Goal: Contribute content: Contribute content

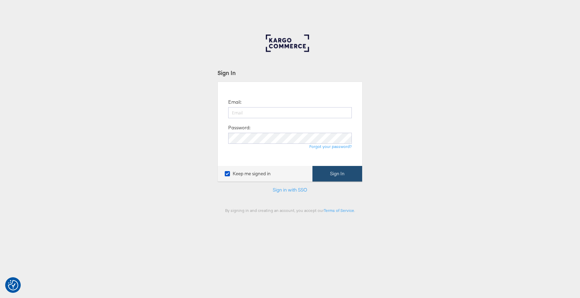
type input "[EMAIL_ADDRESS][DOMAIN_NAME]"
click at [338, 174] on button "Sign In" at bounding box center [338, 174] width 50 height 16
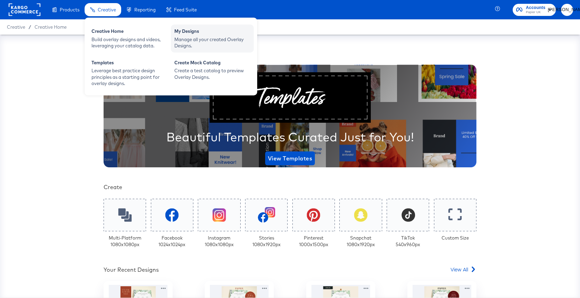
click at [204, 35] on div "My Designs" at bounding box center [212, 32] width 76 height 8
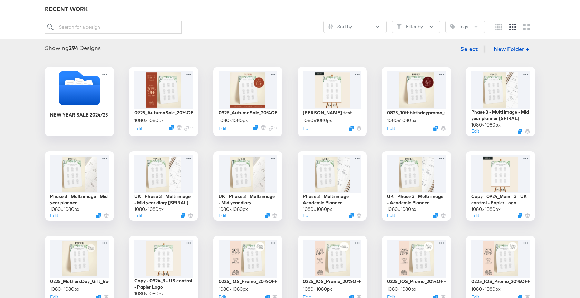
scroll to position [87, 0]
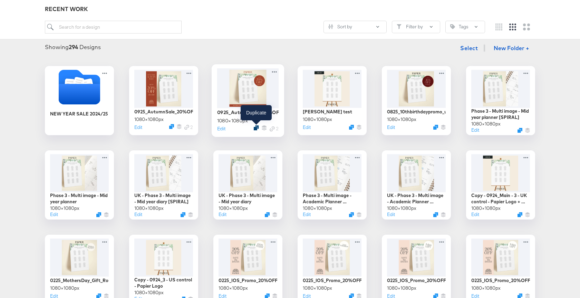
click at [257, 128] on icon "Duplicate" at bounding box center [256, 127] width 5 height 5
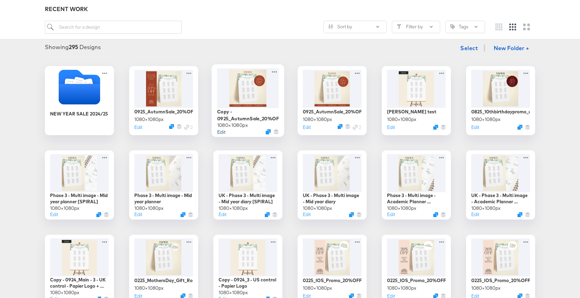
click at [222, 130] on button "Edit" at bounding box center [221, 131] width 8 height 7
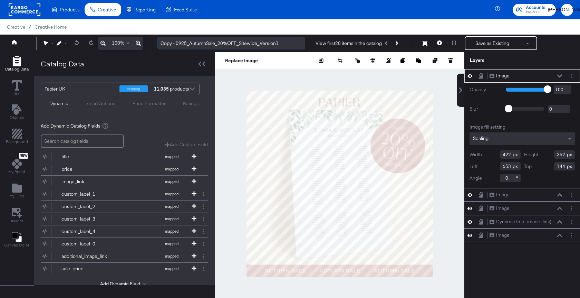
drag, startPoint x: 180, startPoint y: 43, endPoint x: 159, endPoint y: 43, distance: 21.4
click at [159, 43] on input "Copy - 0925_AutumnSale_20%OFF_Sitewide_Version1" at bounding box center [231, 43] width 148 height 13
drag, startPoint x: 173, startPoint y: 43, endPoint x: 200, endPoint y: 42, distance: 26.2
click at [200, 42] on input "1025_AutumnSale_20%OFF_Sitewide_Version1" at bounding box center [231, 43] width 148 height 13
type input "1025_AutumnSale_20%OFF_Sitewide_Version1"
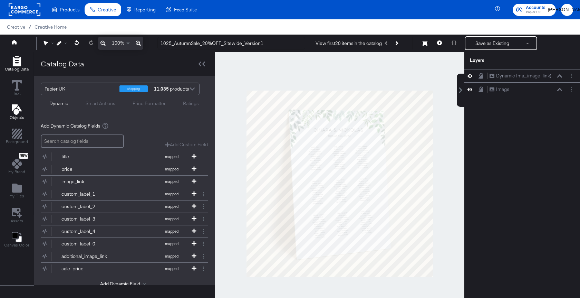
click at [15, 113] on icon "Add Text" at bounding box center [16, 109] width 10 height 10
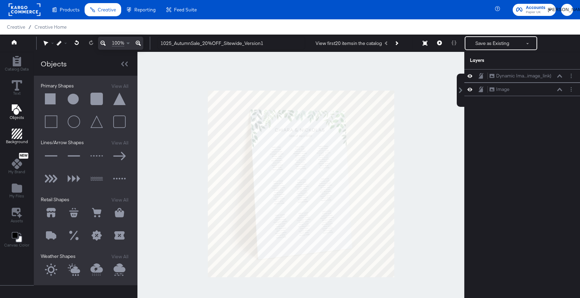
click at [23, 137] on div "Background" at bounding box center [17, 136] width 22 height 16
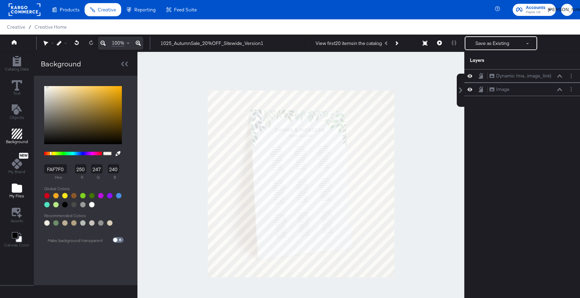
click at [18, 194] on span "My Files" at bounding box center [16, 196] width 15 height 6
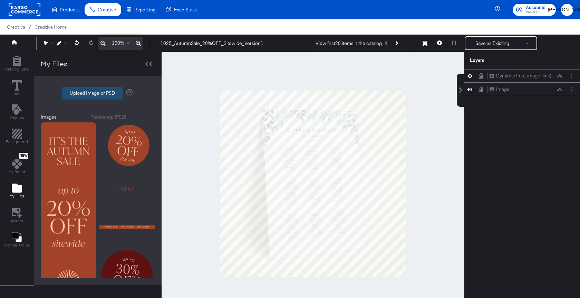
click at [90, 93] on label "Upload Image or PSD" at bounding box center [93, 93] width 60 height 12
click at [98, 93] on input "Upload Image or PSD" at bounding box center [98, 93] width 0 height 0
type input "C:\fakepath\CYD SPIRAL INSIDE.png"
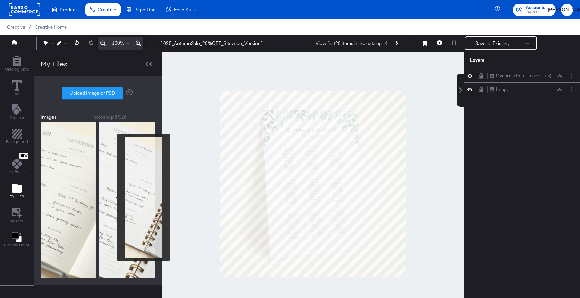
scroll to position [199, 0]
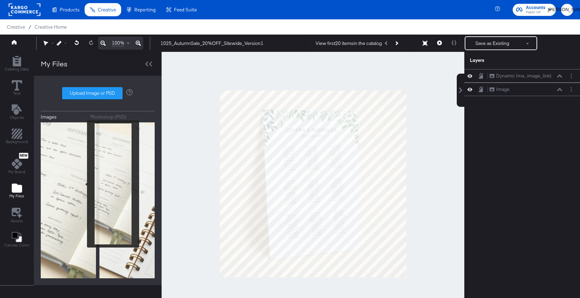
click at [83, 184] on img at bounding box center [68, 197] width 55 height 180
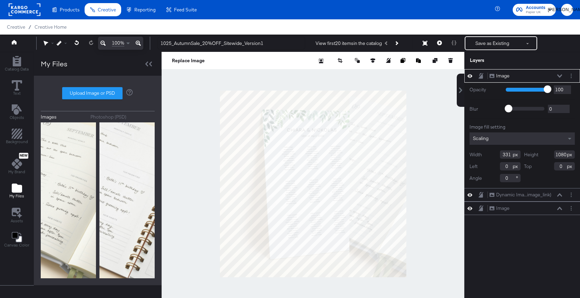
type input "752"
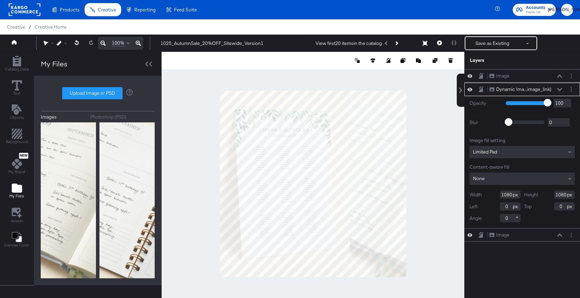
type input "-162"
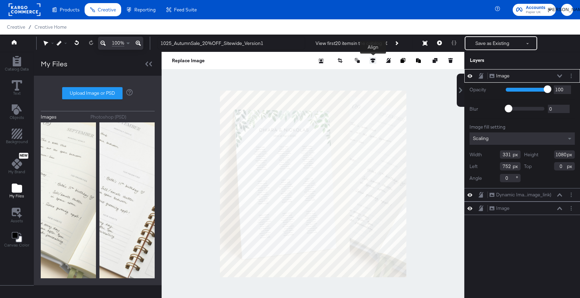
click at [374, 60] on icon at bounding box center [373, 60] width 5 height 5
click at [335, 73] on icon at bounding box center [334, 73] width 5 height 5
type input "749"
click at [358, 73] on icon at bounding box center [360, 73] width 5 height 5
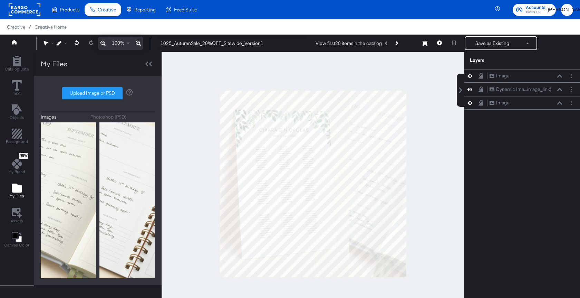
click at [413, 126] on div at bounding box center [313, 183] width 303 height 263
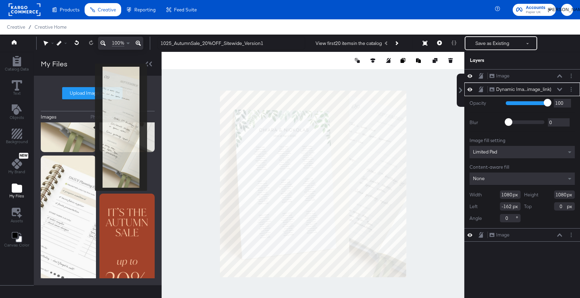
scroll to position [341, 0]
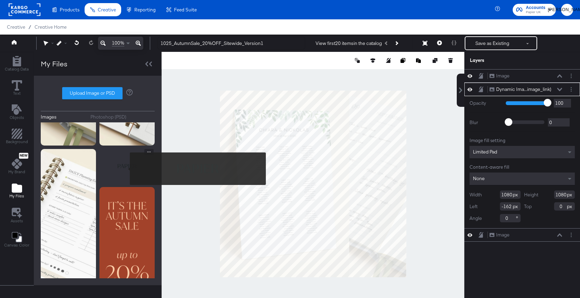
click at [125, 169] on img at bounding box center [126, 166] width 55 height 35
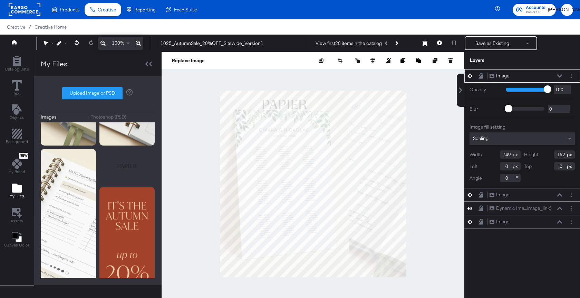
click at [417, 90] on div at bounding box center [313, 183] width 303 height 263
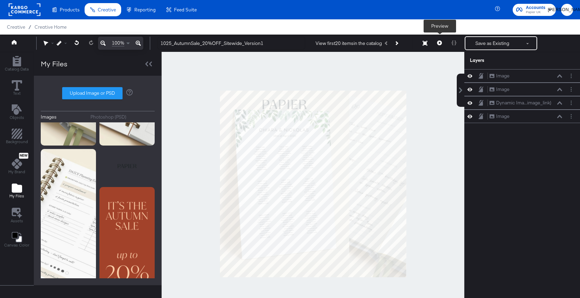
click at [439, 42] on icon at bounding box center [439, 42] width 5 height 5
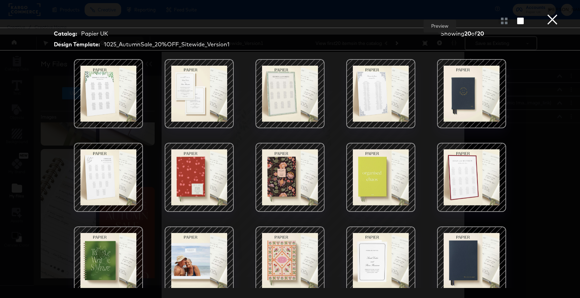
click at [553, 14] on button "×" at bounding box center [553, 7] width 14 height 14
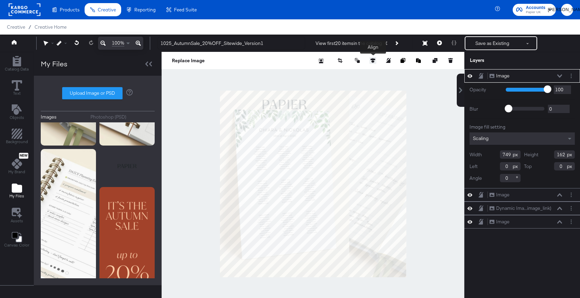
click at [371, 60] on icon at bounding box center [373, 60] width 5 height 5
click at [306, 73] on button at bounding box center [309, 73] width 7 height 7
click at [351, 73] on div at bounding box center [341, 73] width 71 height 7
click at [346, 73] on icon at bounding box center [347, 73] width 5 height 5
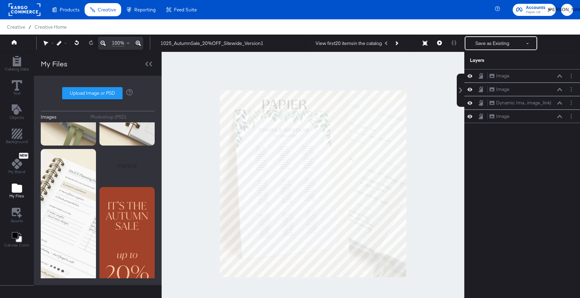
click at [424, 92] on div at bounding box center [313, 183] width 303 height 263
drag, startPoint x: 171, startPoint y: 44, endPoint x: 186, endPoint y: 43, distance: 14.5
click at [186, 43] on input "1025_AutumnSale_20%OFF_Sitewide_Version1" at bounding box center [231, 43] width 148 height 13
click at [175, 44] on input "1025_AutumnSale_20%OFF_Sitewide_Version1" at bounding box center [231, 43] width 148 height 13
drag, startPoint x: 173, startPoint y: 44, endPoint x: 282, endPoint y: 48, distance: 109.6
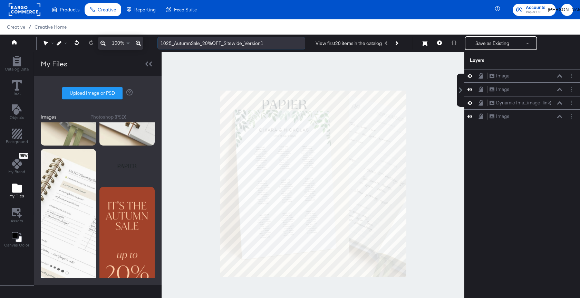
click at [282, 48] on input "1025_AutumnSale_20%OFF_Sitewide_Version1" at bounding box center [231, 43] width 148 height 13
click at [173, 42] on input "1025_InsideSpread_" at bounding box center [231, 43] width 148 height 13
click at [212, 43] on input "1025_InsideSpread_" at bounding box center [231, 43] width 148 height 13
type input "1025_InsideSpread_CYD_Spiral"
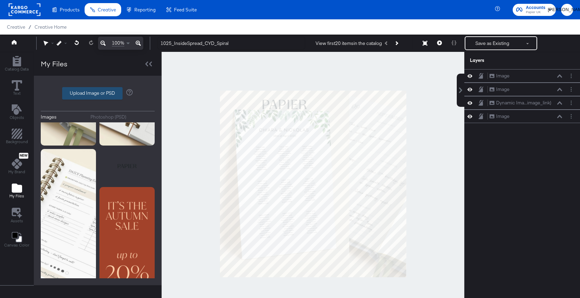
click at [87, 89] on label "Upload Image or PSD" at bounding box center [93, 93] width 60 height 12
click at [98, 93] on input "Upload Image or PSD" at bounding box center [98, 93] width 0 height 0
type input "C:\fakepath\CYD SPIRAL INSIDE 2.png"
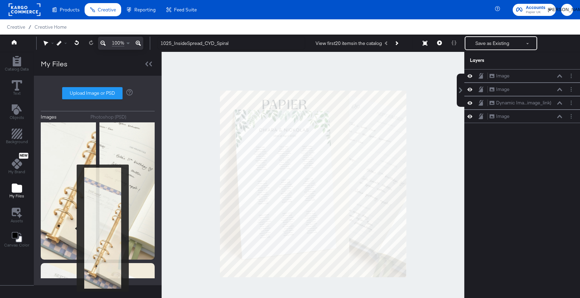
scroll to position [0, 0]
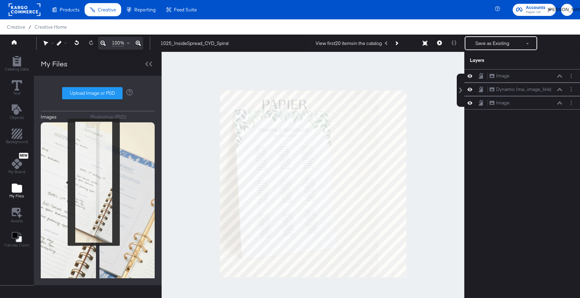
click at [58, 184] on img at bounding box center [68, 212] width 55 height 180
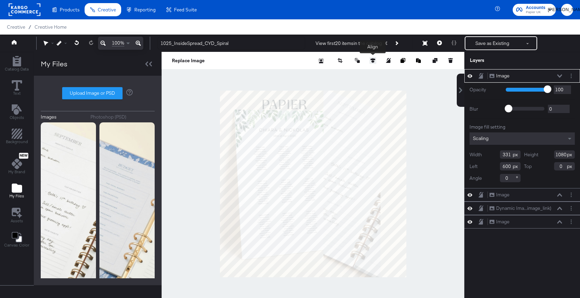
click at [372, 62] on icon at bounding box center [373, 60] width 5 height 5
click at [335, 74] on icon at bounding box center [334, 73] width 5 height 5
type input "749"
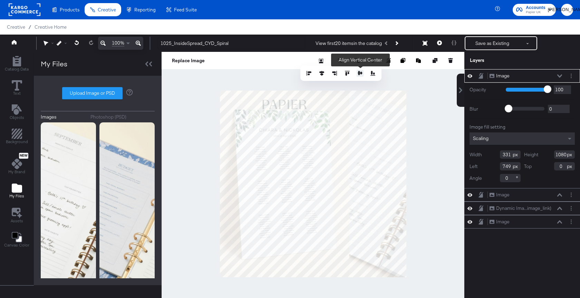
click at [360, 74] on icon at bounding box center [360, 73] width 5 height 5
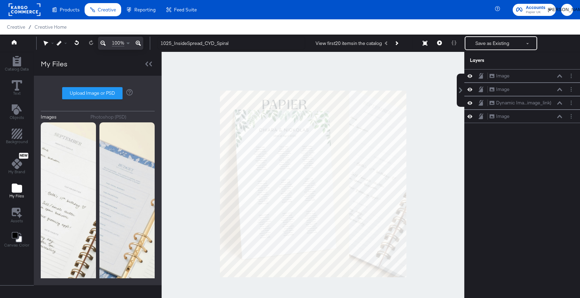
click at [413, 135] on div at bounding box center [313, 183] width 303 height 263
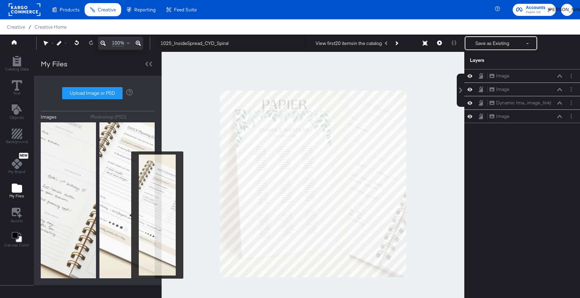
scroll to position [367, 0]
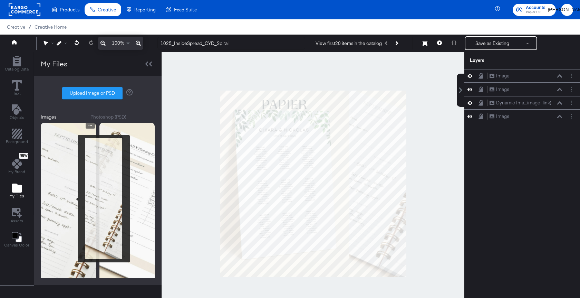
click at [73, 199] on img at bounding box center [68, 213] width 55 height 180
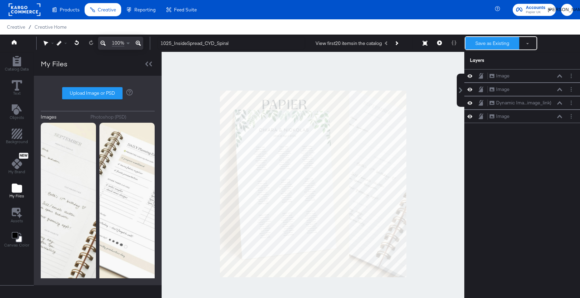
click at [486, 47] on button "Save as Existing" at bounding box center [492, 43] width 54 height 12
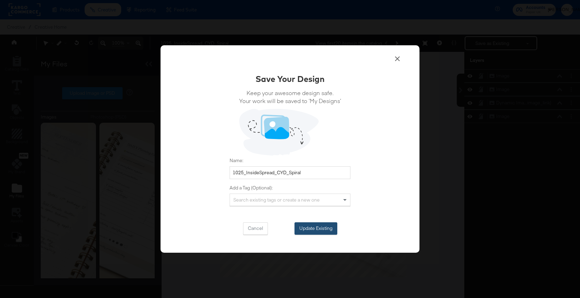
click at [316, 231] on button "Update Existing" at bounding box center [316, 228] width 43 height 12
